Goal: Task Accomplishment & Management: Manage account settings

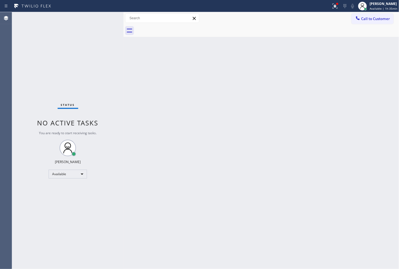
click at [104, 21] on div "Status No active tasks You are ready to start receiving tasks. [PERSON_NAME]" at bounding box center [68, 140] width 112 height 257
click at [333, 6] on icon at bounding box center [334, 6] width 3 height 4
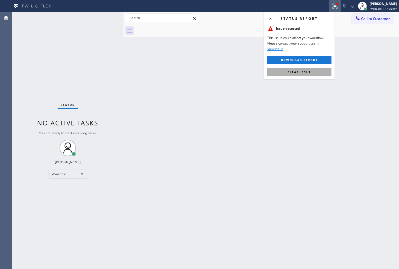
click at [320, 74] on button "Clear issue" at bounding box center [300, 72] width 64 height 8
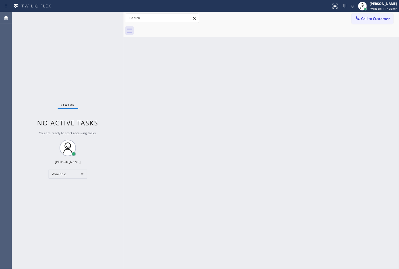
click at [320, 74] on div "Back to Dashboard Change Sender ID Customers Technicians Select a contact Outbo…" at bounding box center [262, 140] width 276 height 257
click at [87, 59] on div "Status No active tasks You are ready to start receiving tasks. [PERSON_NAME]" at bounding box center [68, 140] width 112 height 257
click at [104, 21] on div "Status No active tasks You are ready to start receiving tasks. [PERSON_NAME]" at bounding box center [68, 140] width 112 height 257
click at [252, 98] on div "Back to Dashboard Change Sender ID Customers Technicians Select a contact Outbo…" at bounding box center [262, 140] width 276 height 257
click at [207, 118] on div "Back to Dashboard Change Sender ID Customers Technicians Select a contact Outbo…" at bounding box center [262, 140] width 276 height 257
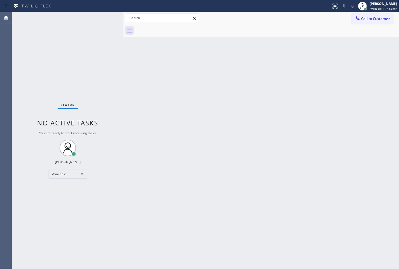
click at [209, 103] on div "Back to Dashboard Change Sender ID Customers Technicians Select a contact Outbo…" at bounding box center [262, 140] width 276 height 257
click at [96, 21] on div "Status No active tasks You are ready to start receiving tasks. [PERSON_NAME]" at bounding box center [68, 140] width 112 height 257
click at [138, 65] on div "Back to Dashboard Change Sender ID Customers Technicians Select a contact Outbo…" at bounding box center [262, 140] width 276 height 257
click at [71, 39] on div "Status No active tasks You are ready to start receiving tasks. [PERSON_NAME]" at bounding box center [68, 140] width 112 height 257
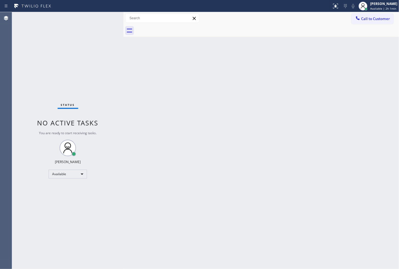
click at [98, 16] on div "Status No active tasks You are ready to start receiving tasks. [PERSON_NAME]" at bounding box center [68, 140] width 112 height 257
click at [196, 181] on div "Back to Dashboard Change Sender ID Customers Technicians Select a contact Outbo…" at bounding box center [262, 140] width 276 height 257
click at [104, 52] on div "Status No active tasks You are ready to start receiving tasks. [PERSON_NAME]" at bounding box center [68, 140] width 112 height 257
click at [104, 21] on div "Status No active tasks You are ready to start receiving tasks. [PERSON_NAME]" at bounding box center [68, 140] width 112 height 257
click at [146, 210] on div "Back to Dashboard Change Sender ID Customers Technicians Select a contact Outbo…" at bounding box center [262, 140] width 276 height 257
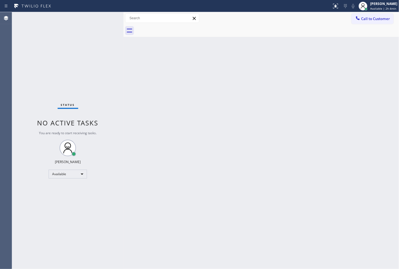
click at [139, 183] on div "Back to Dashboard Change Sender ID Customers Technicians Select a contact Outbo…" at bounding box center [262, 140] width 276 height 257
drag, startPoint x: 56, startPoint y: 229, endPoint x: 66, endPoint y: 213, distance: 19.1
click at [56, 229] on div "Status No active tasks You are ready to start receiving tasks. [PERSON_NAME]" at bounding box center [68, 140] width 112 height 257
click at [81, 176] on div "Available" at bounding box center [68, 173] width 38 height 9
drag, startPoint x: 57, startPoint y: 201, endPoint x: 65, endPoint y: 173, distance: 29.2
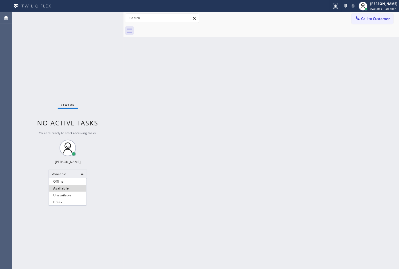
click at [57, 200] on li "Break" at bounding box center [67, 202] width 37 height 7
click at [138, 88] on div "Back to Dashboard Change Sender ID Customers Technicians Select a contact Outbo…" at bounding box center [262, 140] width 276 height 257
click at [162, 107] on div "Back to Dashboard Change Sender ID Customers Technicians Select a contact Outbo…" at bounding box center [262, 140] width 276 height 257
click at [24, 66] on div "Status No active tasks Change activity state to start receiving tasks. [PERSON_…" at bounding box center [68, 140] width 112 height 257
click at [125, 28] on icon at bounding box center [129, 30] width 9 height 9
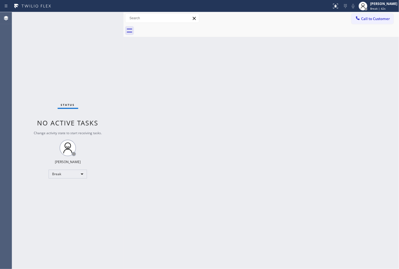
click at [108, 21] on div "Status No active tasks Change activity state to start receiving tasks. [PERSON_…" at bounding box center [68, 140] width 112 height 257
drag, startPoint x: 140, startPoint y: 133, endPoint x: 140, endPoint y: 129, distance: 3.6
click at [140, 133] on div "Back to Dashboard Change Sender ID Customers Technicians Select a contact Outbo…" at bounding box center [262, 140] width 276 height 257
click at [378, 58] on div "Back to Dashboard Change Sender ID Customers Technicians Select a contact Outbo…" at bounding box center [262, 140] width 276 height 257
click at [378, 4] on div "[PERSON_NAME]" at bounding box center [384, 3] width 27 height 5
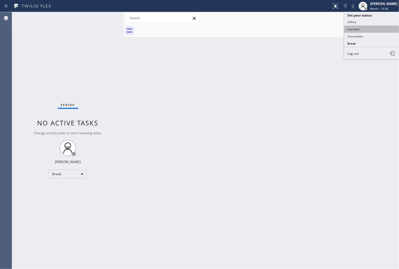
click at [375, 31] on button "Available" at bounding box center [371, 29] width 55 height 7
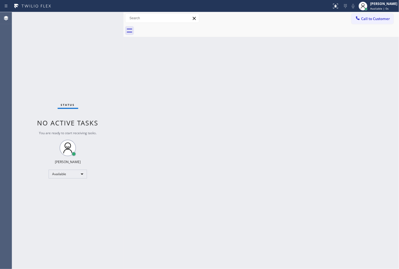
click at [80, 40] on div "Status No active tasks You are ready to start receiving tasks. [PERSON_NAME]" at bounding box center [68, 140] width 112 height 257
click at [103, 20] on div "Status No active tasks You are ready to start receiving tasks. [PERSON_NAME]" at bounding box center [68, 140] width 112 height 257
